Goal: Information Seeking & Learning: Learn about a topic

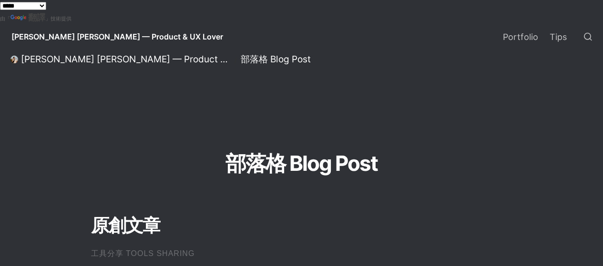
click at [520, 192] on div "部落格 Blog Post" at bounding box center [301, 138] width 603 height 115
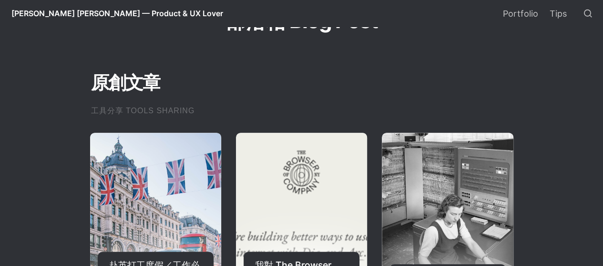
scroll to position [286, 0]
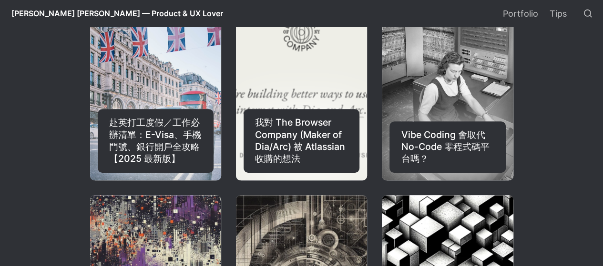
drag, startPoint x: 469, startPoint y: 147, endPoint x: 531, endPoint y: 139, distance: 62.5
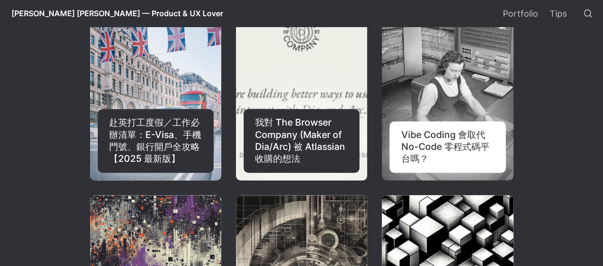
click at [487, 137] on div "Vibe Coding 會取代 No-Code 零程式碼平台嗎？" at bounding box center [447, 146] width 116 height 51
click at [489, 140] on div "Vibe Coding 會取代 No-Code 零程式碼平台嗎？" at bounding box center [447, 146] width 116 height 51
click at [488, 140] on div "Vibe Coding 會取代 No-Code 零程式碼平台嗎？" at bounding box center [447, 146] width 116 height 51
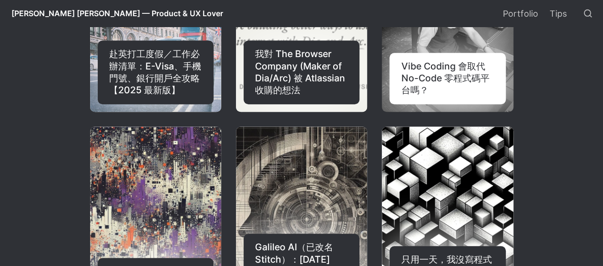
scroll to position [333, 0]
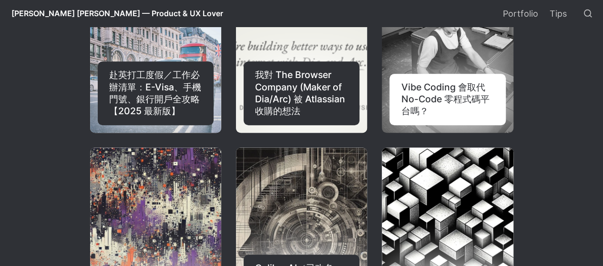
click at [417, 53] on link "Vibe Coding 會取代 No-Code 零程式碼平台嗎？" at bounding box center [447, 37] width 131 height 191
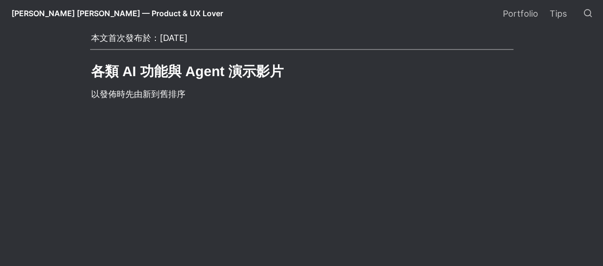
scroll to position [1143, 0]
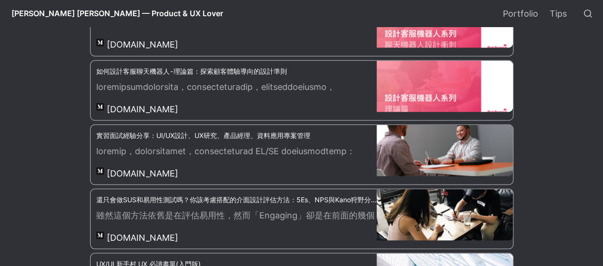
scroll to position [2715, 0]
